Goal: Navigation & Orientation: Find specific page/section

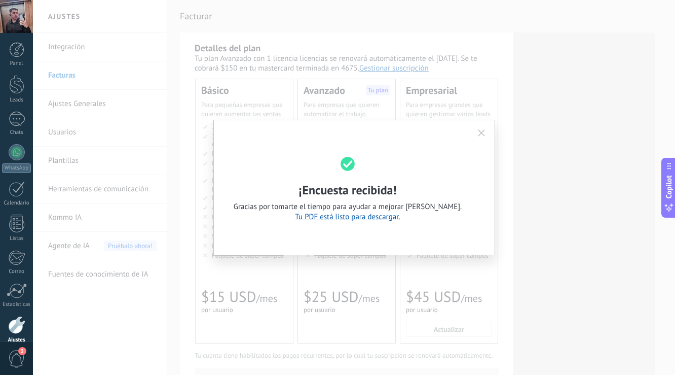
click at [483, 135] on icon "button" at bounding box center [481, 132] width 7 height 7
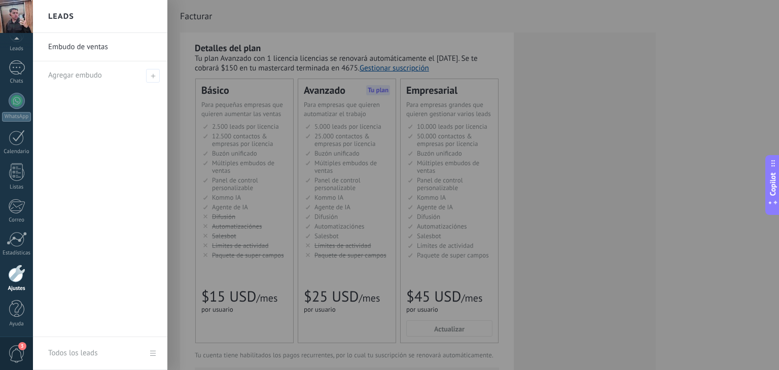
click at [568, 100] on div at bounding box center [422, 185] width 779 height 370
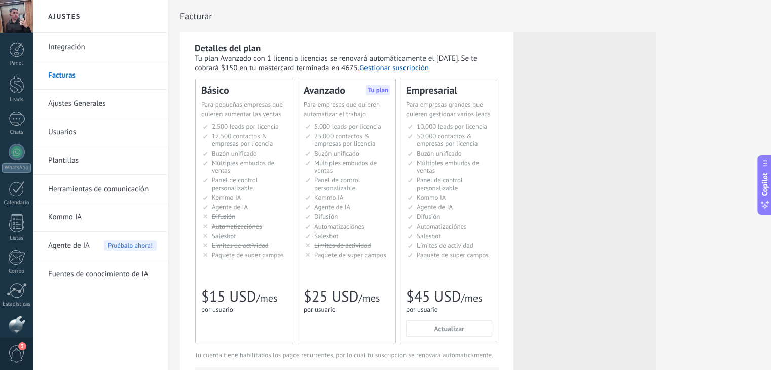
click at [19, 37] on div "Panel Leads Chats WhatsApp Clientes" at bounding box center [33, 185] width 66 height 304
click at [18, 62] on div "Panel" at bounding box center [16, 63] width 29 height 7
